Goal: Task Accomplishment & Management: Use online tool/utility

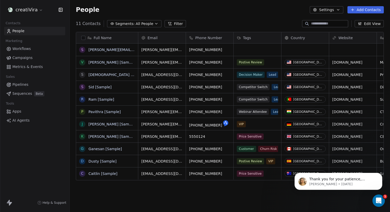
click at [379, 202] on icon "Open Intercom Messenger" at bounding box center [379, 201] width 9 height 9
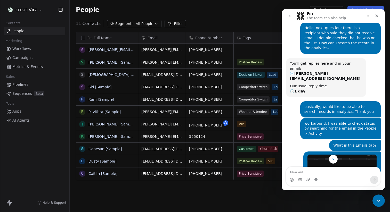
scroll to position [553, 0]
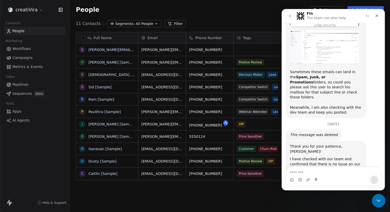
click at [376, 202] on icon "Close Intercom Messenger" at bounding box center [378, 200] width 6 height 6
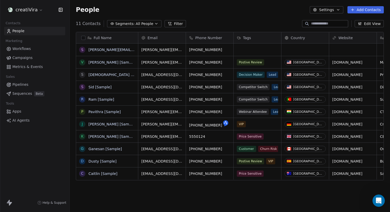
click at [145, 23] on span "All People" at bounding box center [145, 23] width 18 height 5
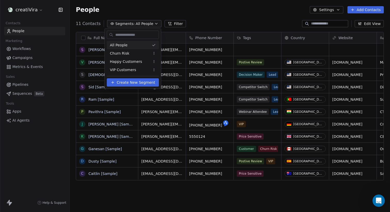
click at [32, 10] on html "creatiVira Contacts People Marketing Workflows Campaigns Metrics & Events Sales…" at bounding box center [195, 106] width 390 height 212
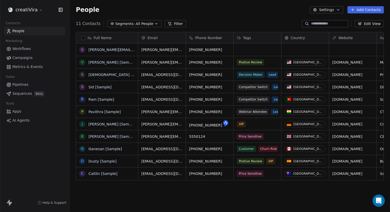
click at [32, 10] on html "creatiVira Contacts People Marketing Workflows Campaigns Metrics & Events Sales…" at bounding box center [195, 106] width 390 height 212
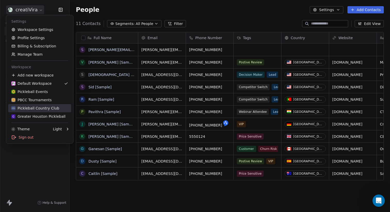
click at [41, 108] on div "Pickleball Country Club" at bounding box center [35, 108] width 48 height 5
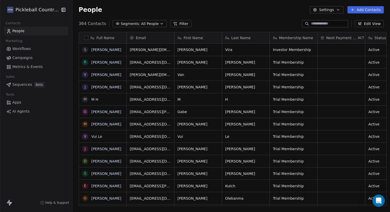
scroll to position [187, 320]
click at [160, 24] on icon "button" at bounding box center [162, 24] width 4 height 4
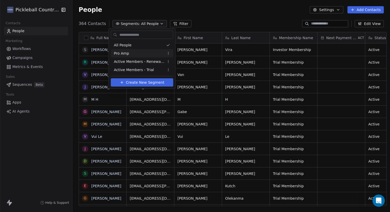
click at [142, 54] on div "Pro Amp" at bounding box center [142, 53] width 62 height 8
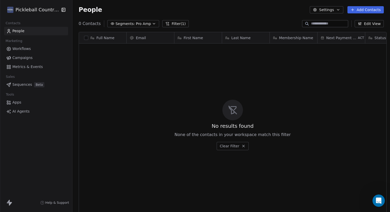
click at [136, 24] on span "Pro Amp" at bounding box center [143, 23] width 15 height 5
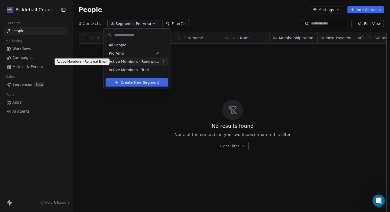
click at [130, 62] on span "Active Members - Renewal Email" at bounding box center [134, 61] width 51 height 5
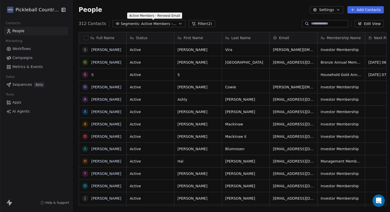
click at [141, 22] on span "Active Members - Renewal Email" at bounding box center [159, 23] width 36 height 5
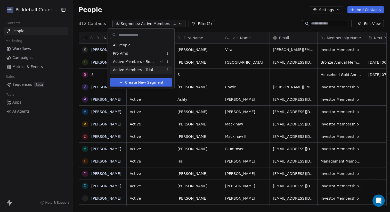
click at [135, 70] on span "Active Members - Trial" at bounding box center [133, 69] width 40 height 5
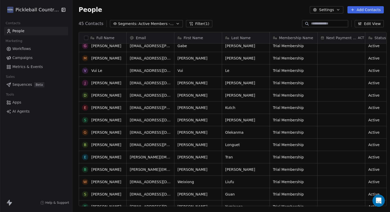
scroll to position [0, 0]
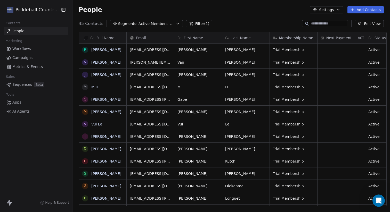
click at [148, 25] on span "Active Members - Trial" at bounding box center [157, 23] width 36 height 5
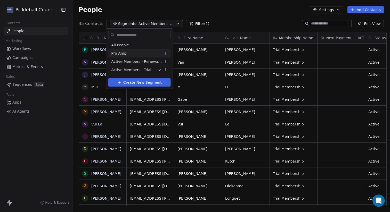
click at [141, 53] on div "Pro Amp" at bounding box center [139, 53] width 62 height 8
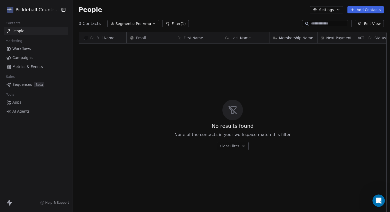
click at [44, 31] on link "People" at bounding box center [36, 31] width 64 height 9
click at [15, 102] on span "Apps" at bounding box center [16, 102] width 9 height 5
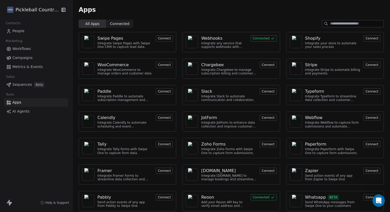
click at [221, 44] on div "Integrate any service that supports webhooks with Swipe One to capture and auto…" at bounding box center [224, 45] width 46 height 7
click at [192, 40] on img at bounding box center [192, 42] width 8 height 12
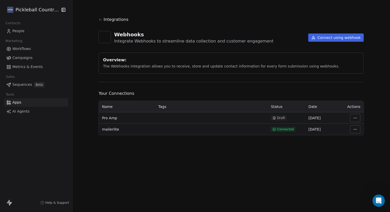
click at [351, 131] on html "Pickleball Country Club Contacts People Marketing Workflows Campaigns Metrics &…" at bounding box center [195, 106] width 390 height 212
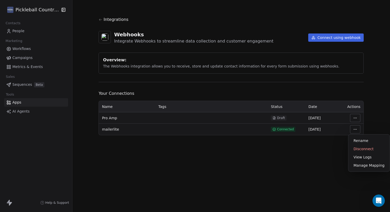
click at [330, 145] on html "Pickleball Country Club Contacts People Marketing Workflows Campaigns Metrics &…" at bounding box center [195, 106] width 390 height 212
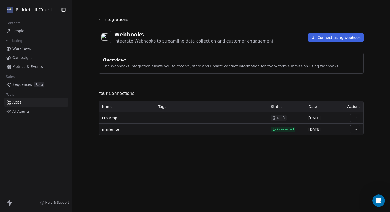
click at [351, 119] on html "Pickleball Country Club Contacts People Marketing Workflows Campaigns Metrics &…" at bounding box center [195, 106] width 390 height 212
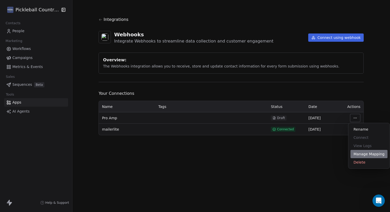
click at [355, 155] on div "Manage Mapping" at bounding box center [369, 154] width 37 height 8
